Goal: Information Seeking & Learning: Learn about a topic

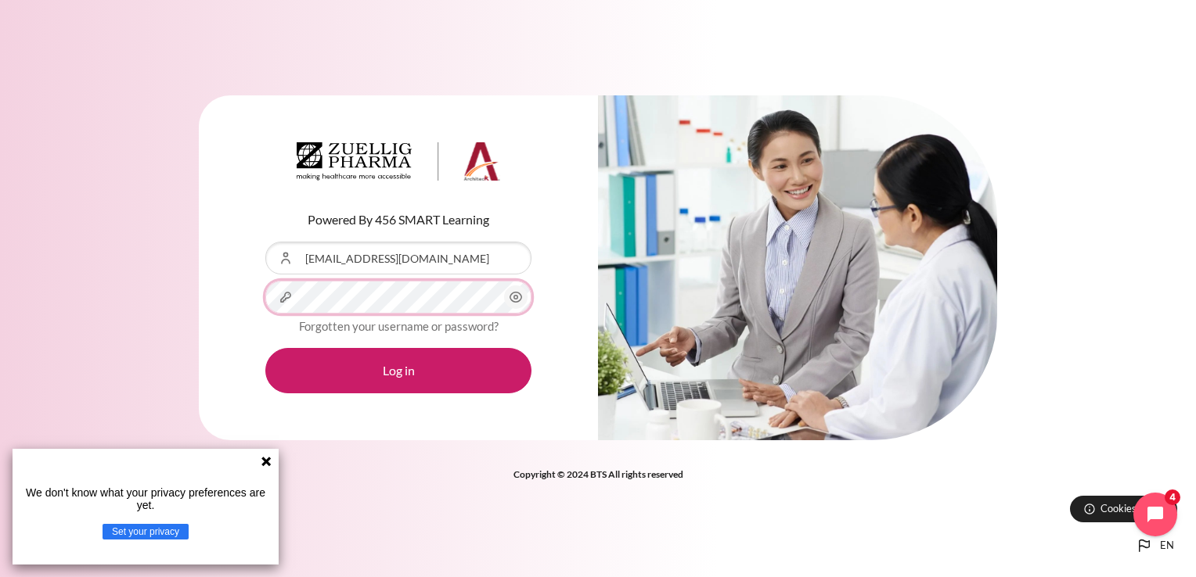
click at [265, 348] on button "Log in" at bounding box center [398, 370] width 266 height 45
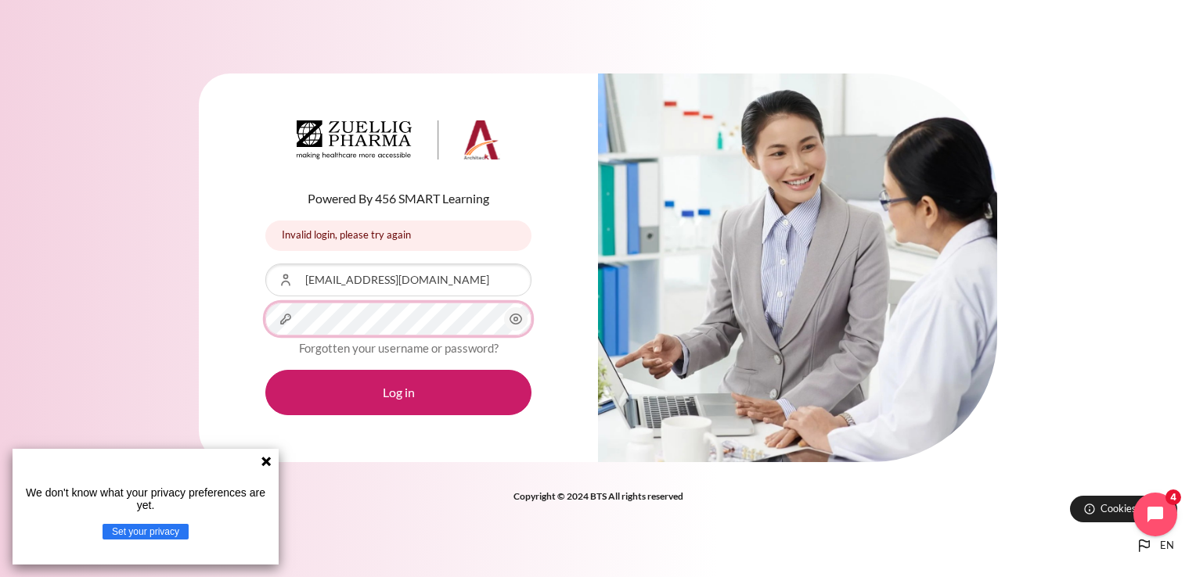
click at [265, 370] on button "Log in" at bounding box center [398, 392] width 266 height 45
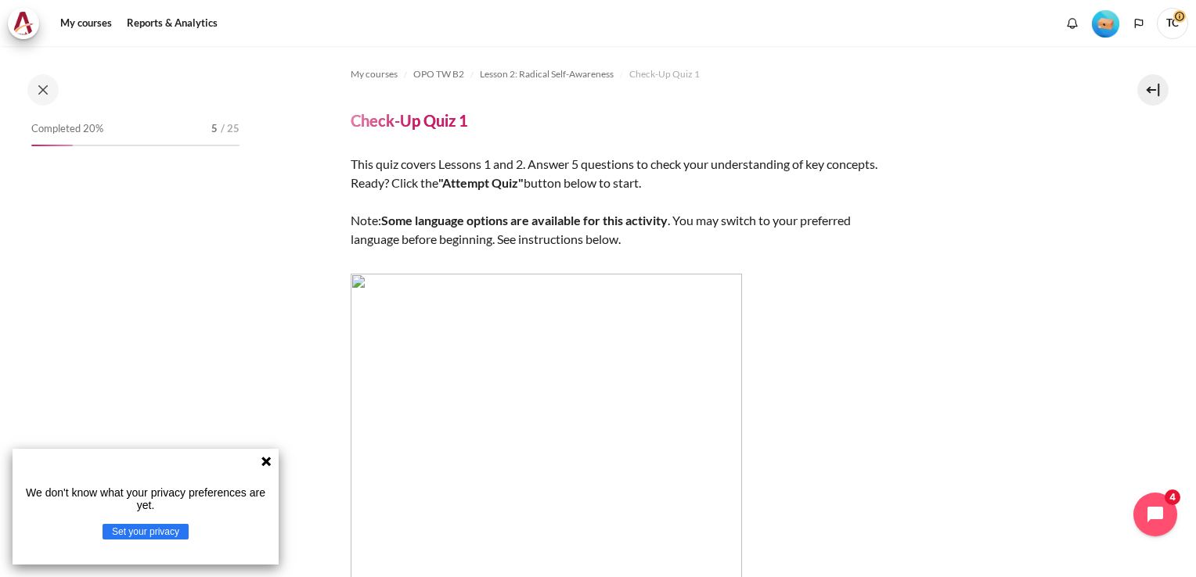
scroll to position [240, 0]
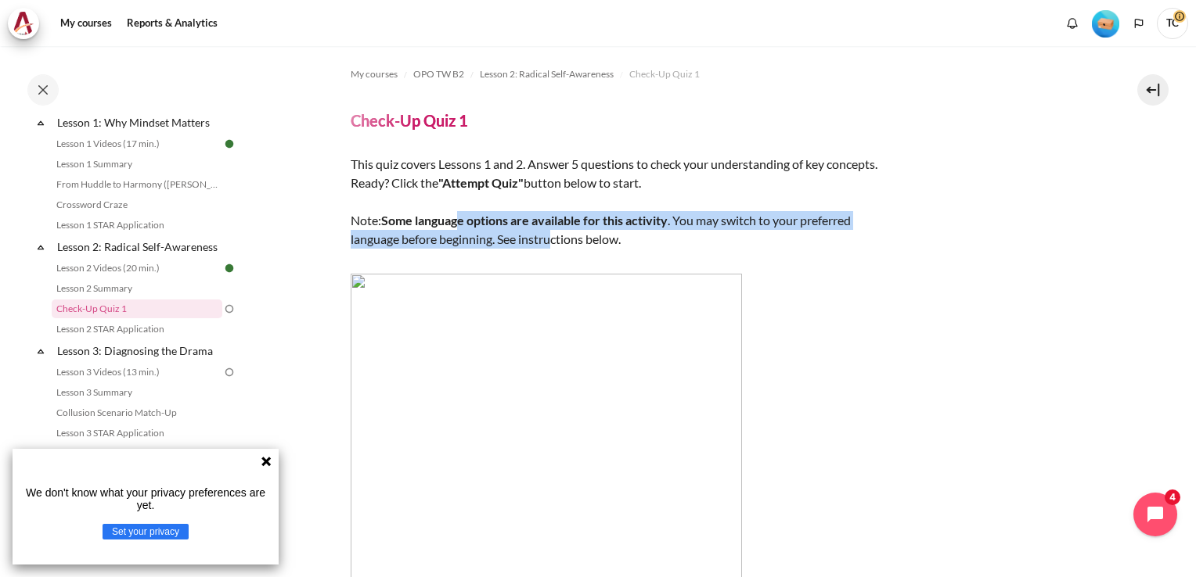
drag, startPoint x: 458, startPoint y: 224, endPoint x: 551, endPoint y: 239, distance: 93.5
click at [551, 239] on div "This quiz covers Lessons 1 and 2. Answer 5 questions to check your understandin…" at bounding box center [625, 410] width 548 height 510
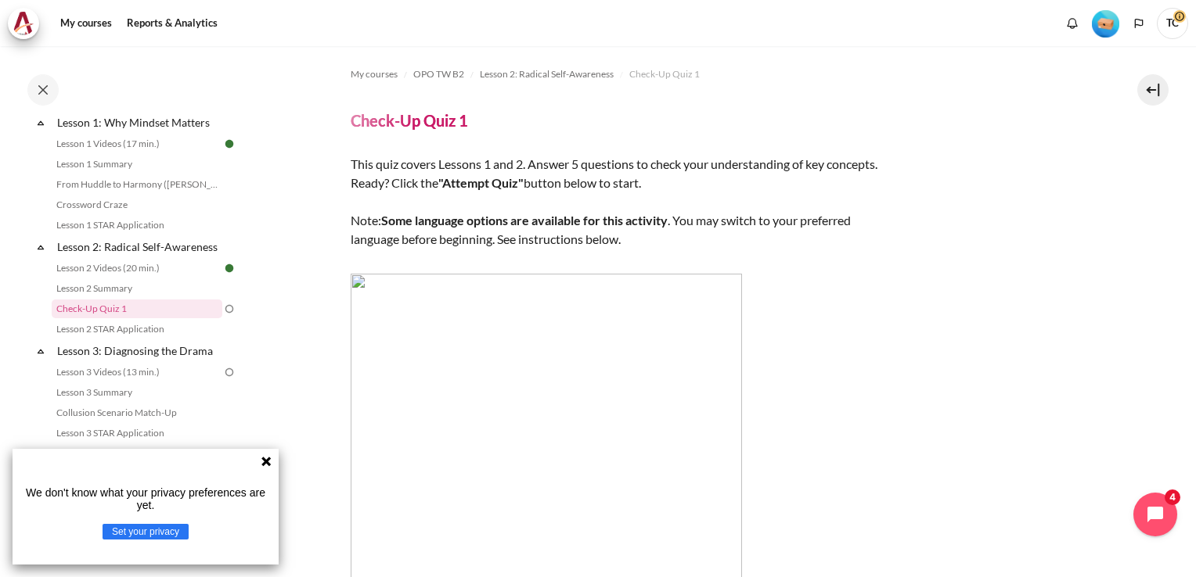
drag, startPoint x: 551, startPoint y: 239, endPoint x: 570, endPoint y: 238, distance: 18.8
click at [570, 238] on div "This quiz covers Lessons 1 and 2. Answer 5 questions to check your understandin…" at bounding box center [625, 410] width 548 height 510
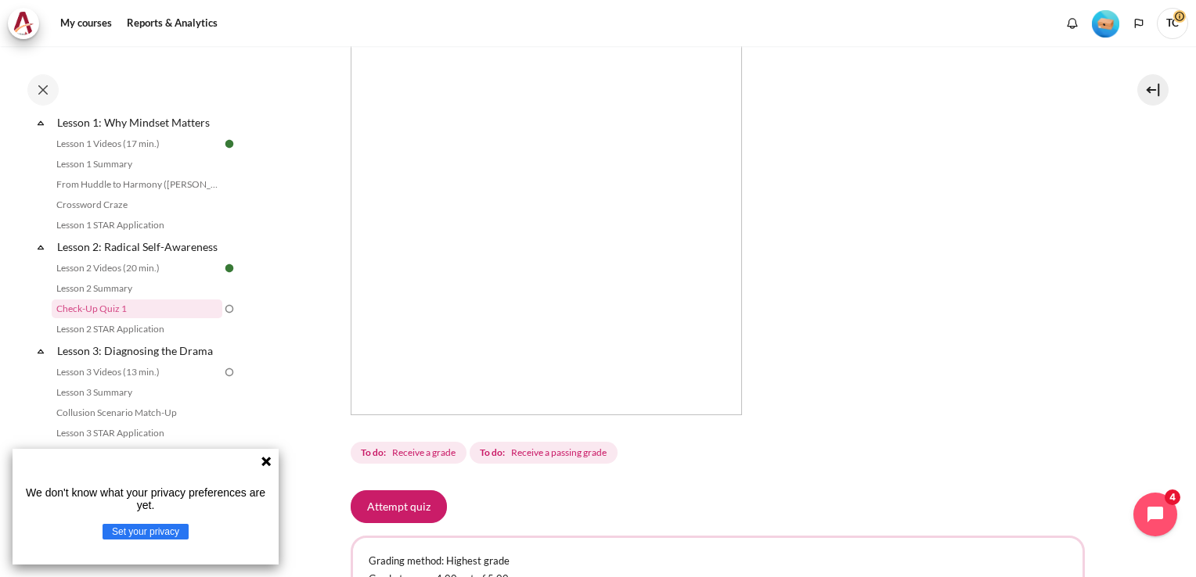
scroll to position [93, 0]
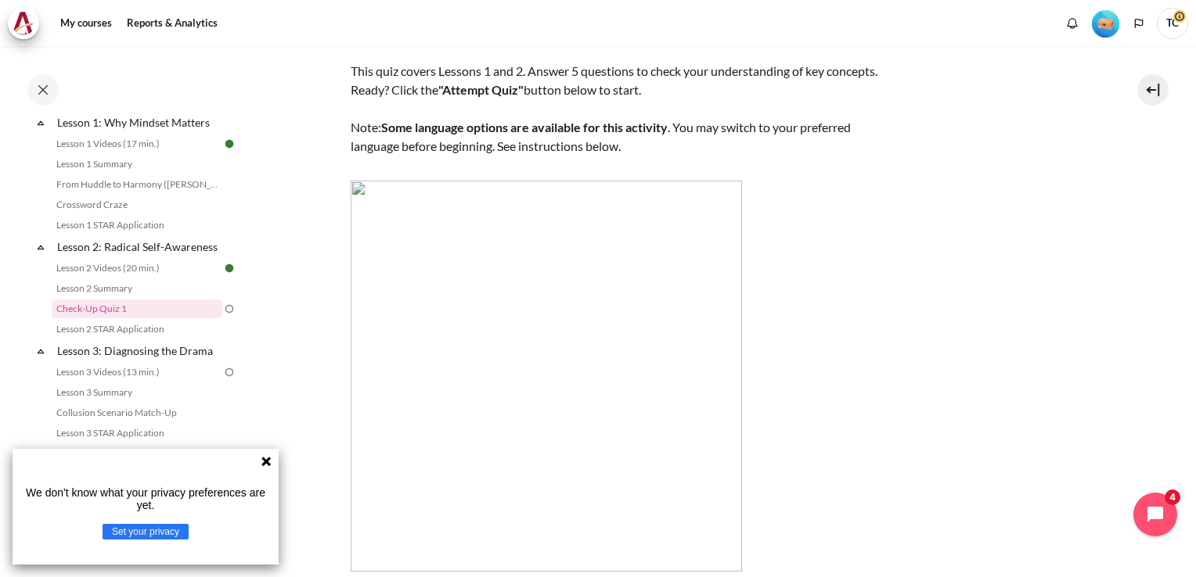
click at [264, 462] on icon at bounding box center [266, 461] width 13 height 13
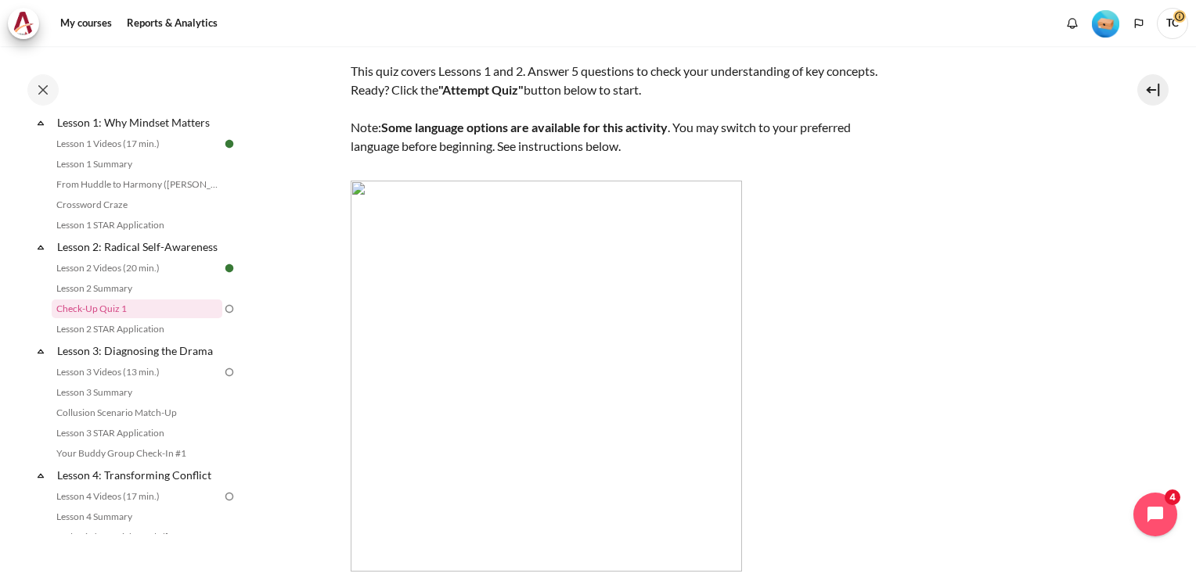
scroll to position [0, 0]
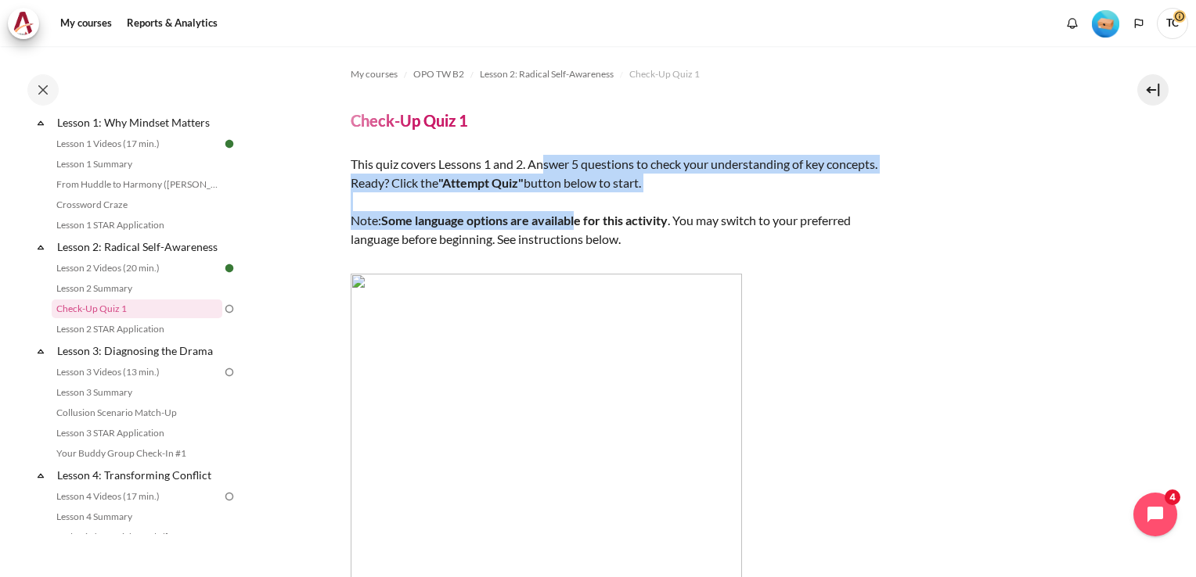
drag, startPoint x: 546, startPoint y: 159, endPoint x: 581, endPoint y: 219, distance: 69.4
click at [581, 219] on div "This quiz covers Lessons 1 and 2. Answer 5 questions to check your understandin…" at bounding box center [625, 410] width 548 height 510
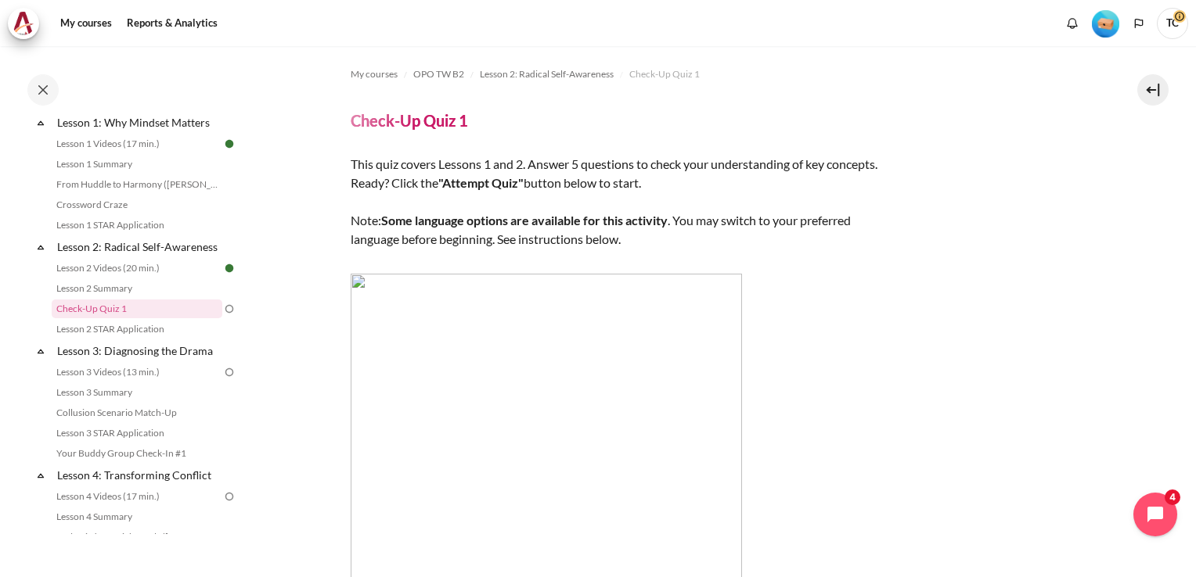
drag, startPoint x: 581, startPoint y: 219, endPoint x: 582, endPoint y: 240, distance: 21.2
click at [582, 240] on div "This quiz covers Lessons 1 and 2. Answer 5 questions to check your understandin…" at bounding box center [625, 410] width 548 height 510
click at [357, 277] on img "Content" at bounding box center [546, 469] width 391 height 391
click at [358, 284] on img "Content" at bounding box center [546, 469] width 391 height 391
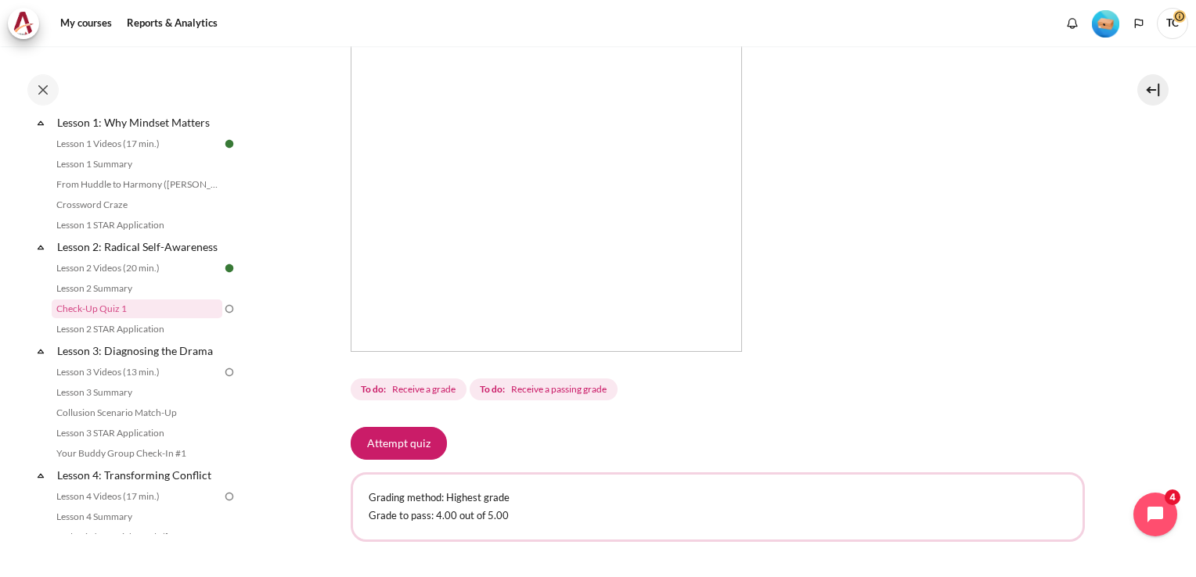
scroll to position [235, 0]
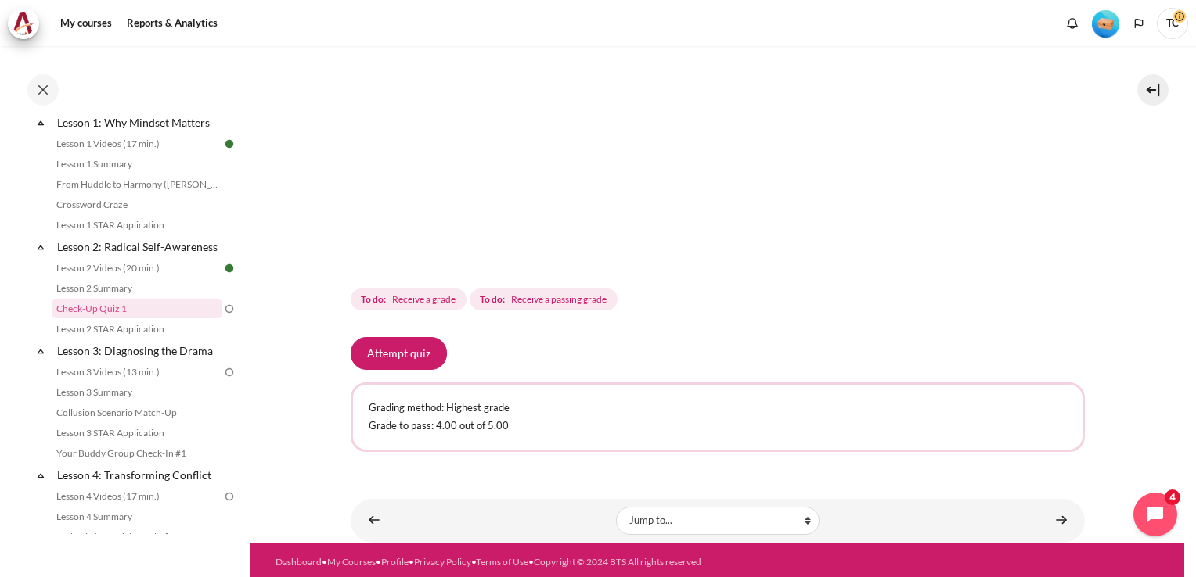
scroll to position [406, 0]
